Goal: Navigation & Orientation: Find specific page/section

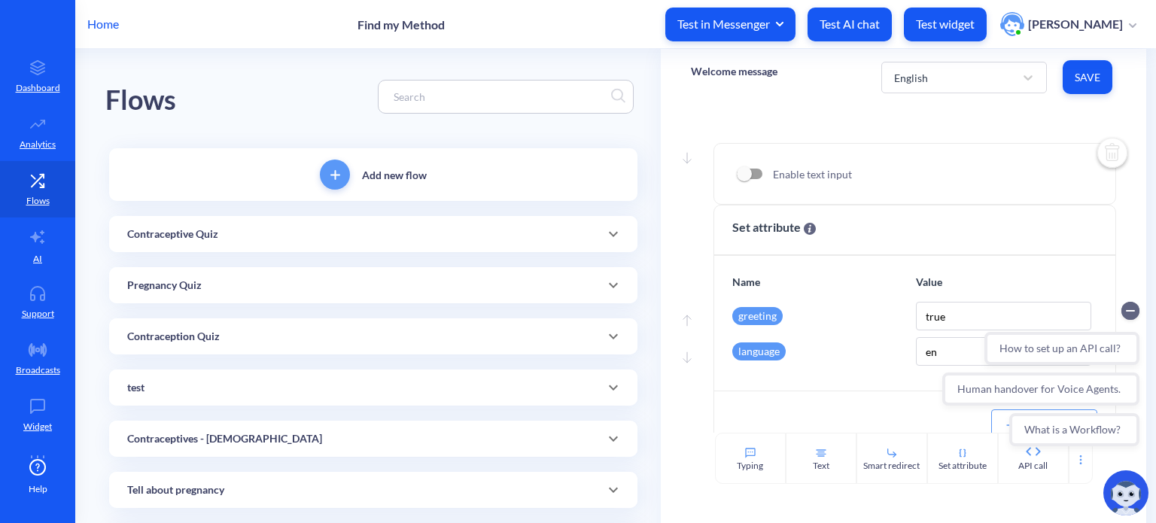
scroll to position [91, 0]
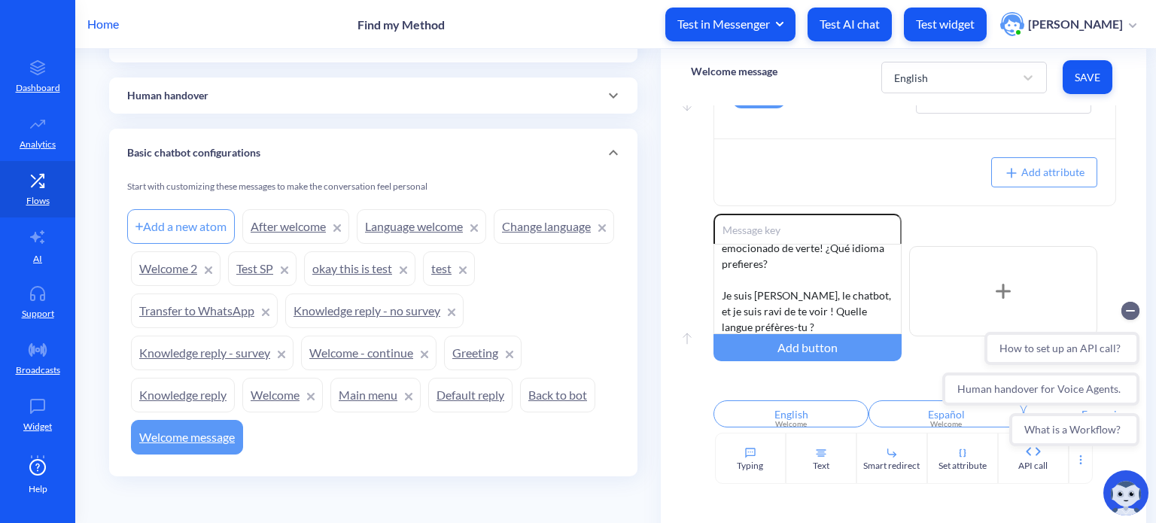
click at [104, 29] on p "Home" at bounding box center [103, 24] width 32 height 18
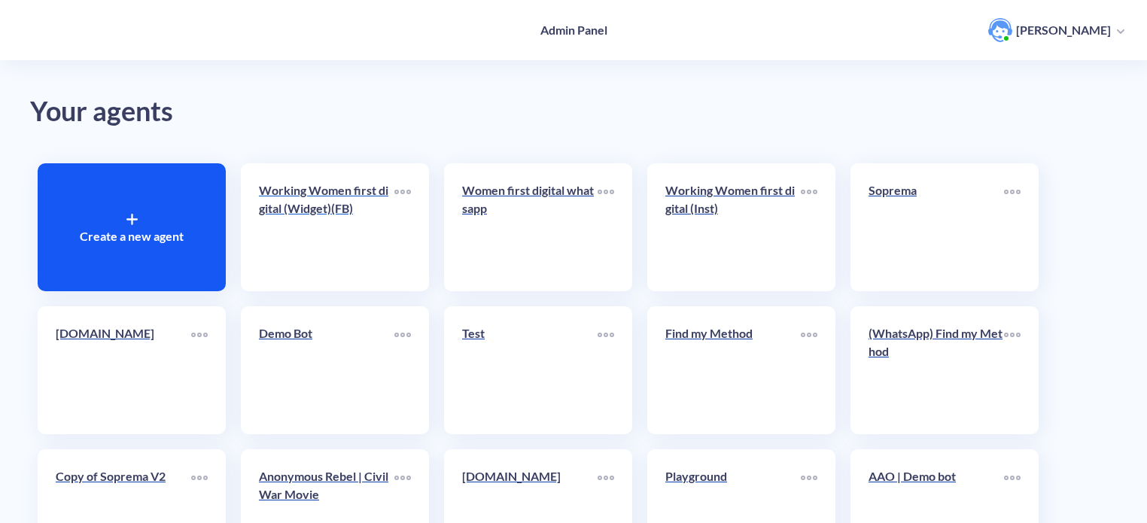
click at [330, 217] on div "Working Women first digital (Widget)(FB)" at bounding box center [326, 205] width 135 height 48
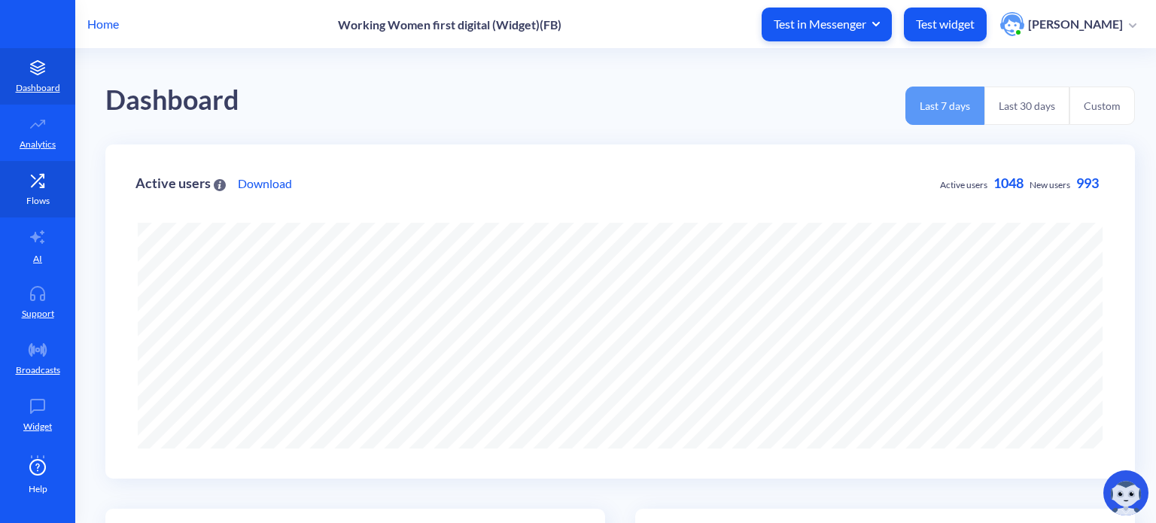
click at [30, 194] on p "Flows" at bounding box center [37, 201] width 23 height 14
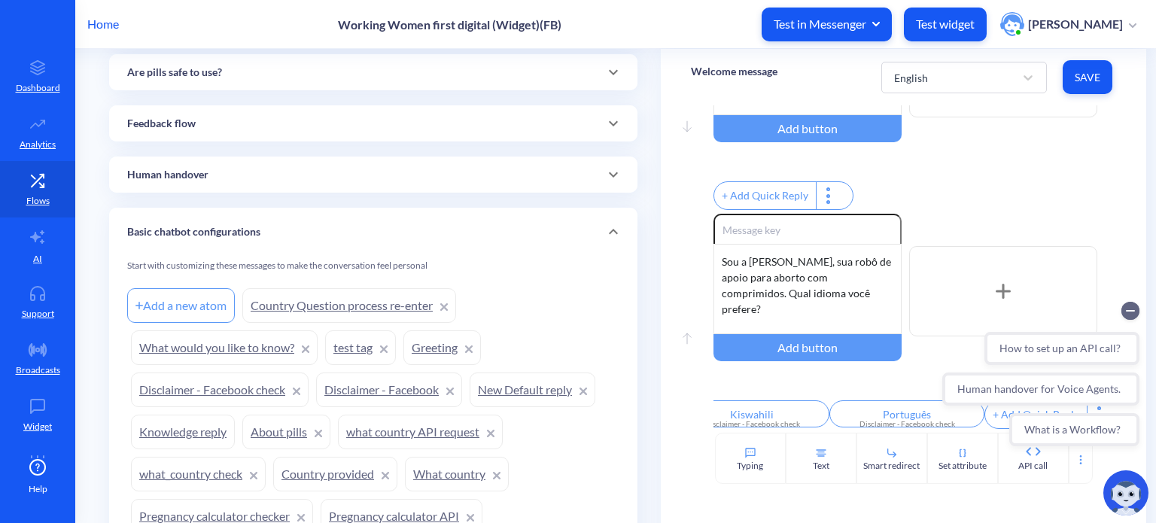
scroll to position [418, 0]
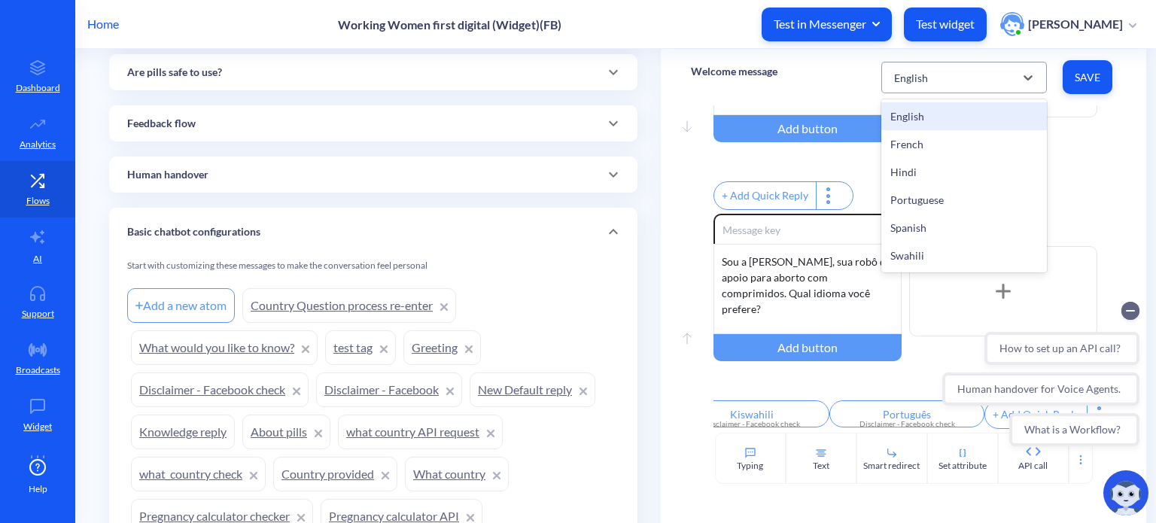
click at [1011, 68] on div "English" at bounding box center [950, 77] width 128 height 27
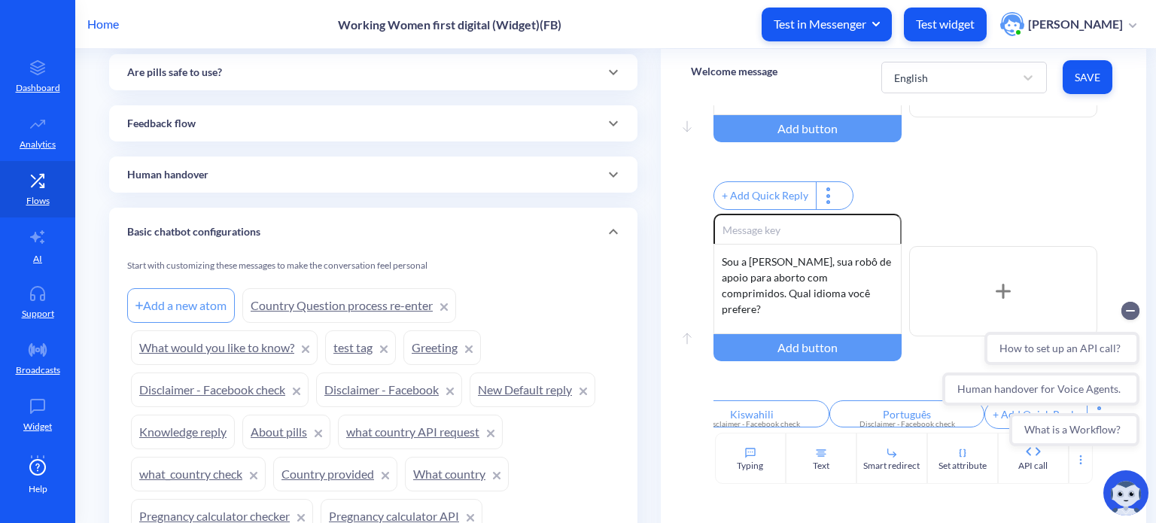
click at [1114, 145] on div "Move down Set attribute Name Value user_country false what_country false Add at…" at bounding box center [903, 268] width 485 height 327
click at [33, 71] on icon at bounding box center [38, 67] width 30 height 15
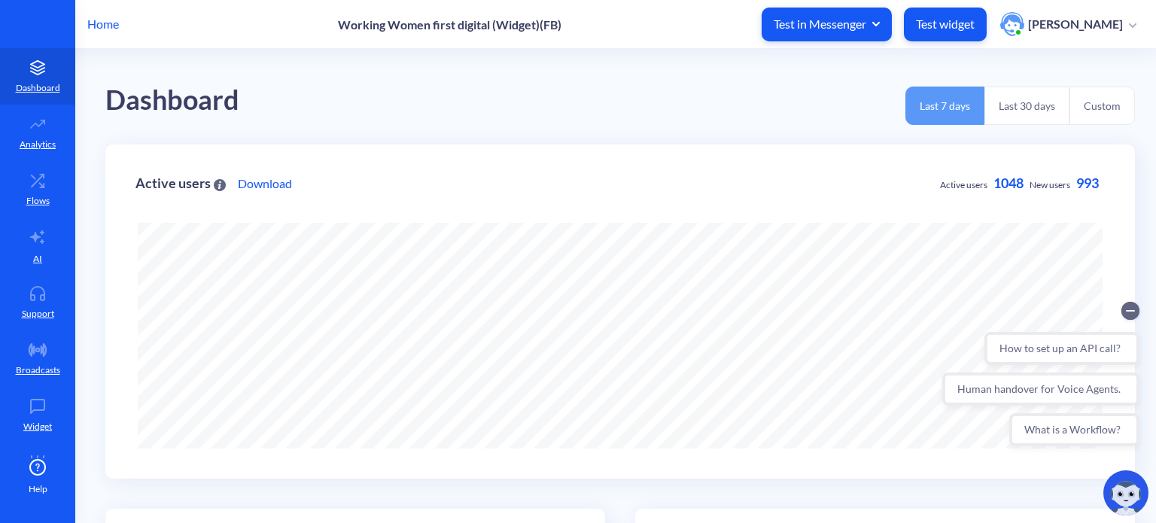
click at [102, 27] on p "Home" at bounding box center [103, 24] width 32 height 18
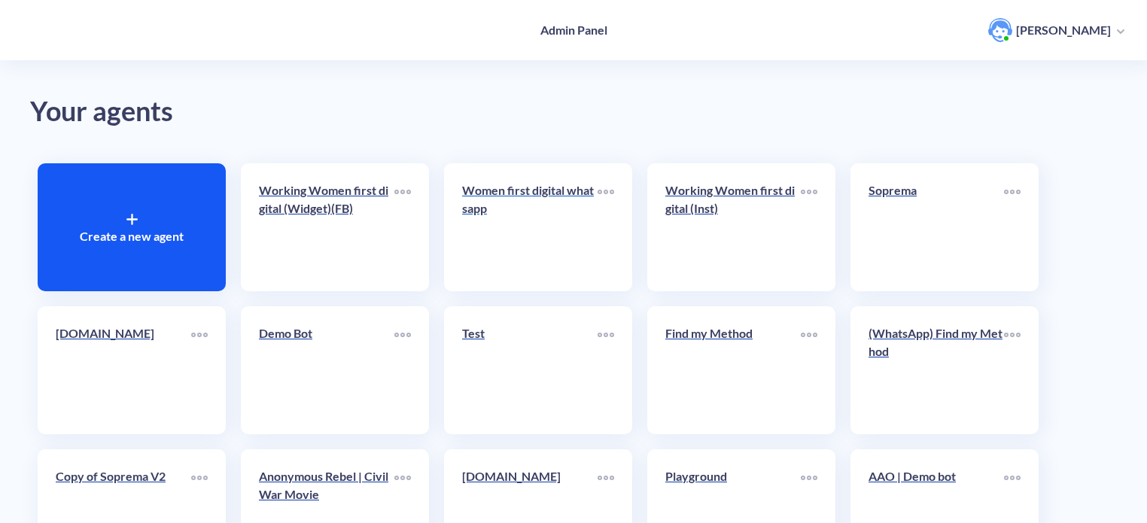
click at [543, 208] on p "Women first digital whatsapp" at bounding box center [529, 199] width 135 height 36
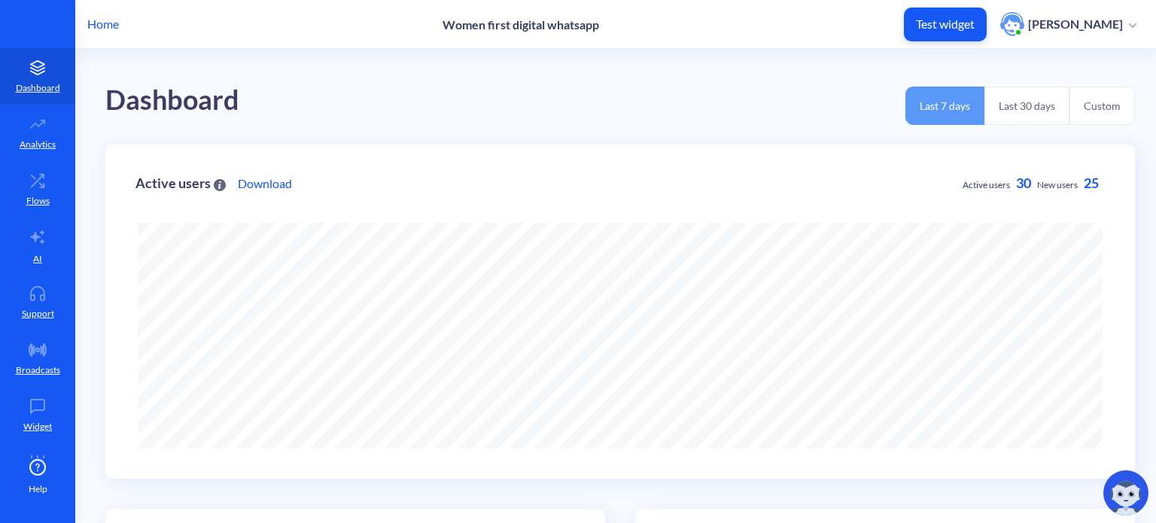
scroll to position [523, 1156]
click at [98, 23] on p "Home" at bounding box center [103, 24] width 32 height 18
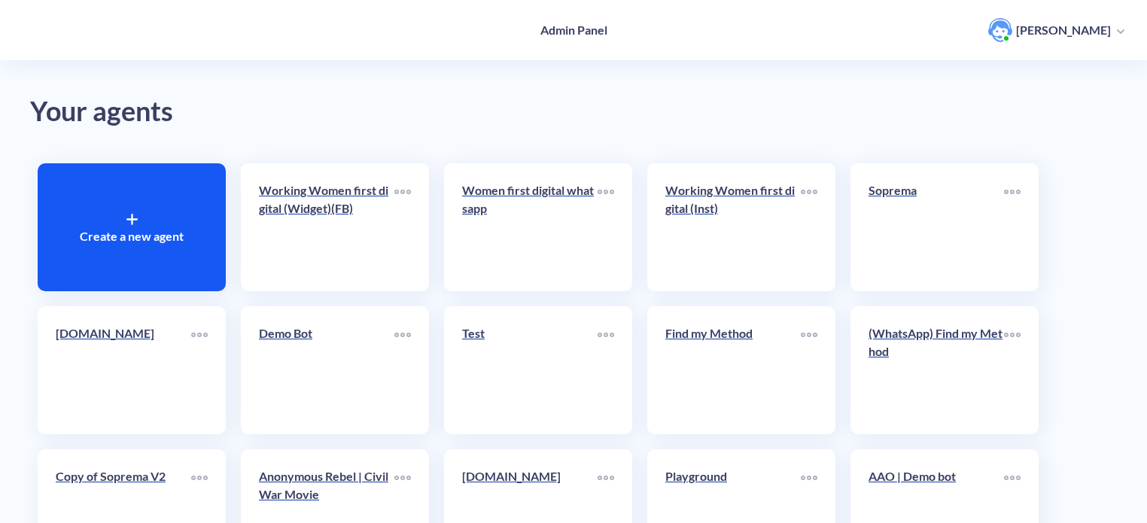
click at [803, 220] on div "Working Women first digital (Inst)" at bounding box center [741, 227] width 188 height 128
click at [726, 207] on p "Working Women first digital (Inst)" at bounding box center [732, 199] width 135 height 36
